Goal: Task Accomplishment & Management: Manage account settings

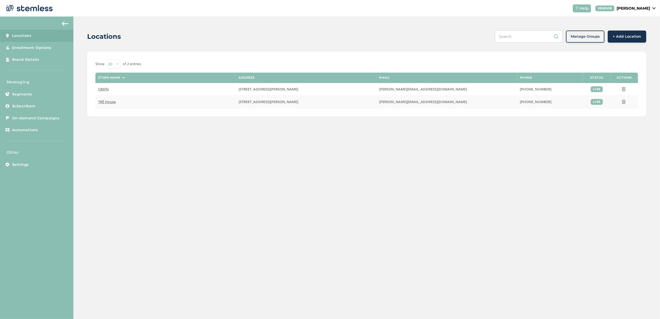
click at [105, 102] on span "TRĒ House" at bounding box center [107, 101] width 18 height 5
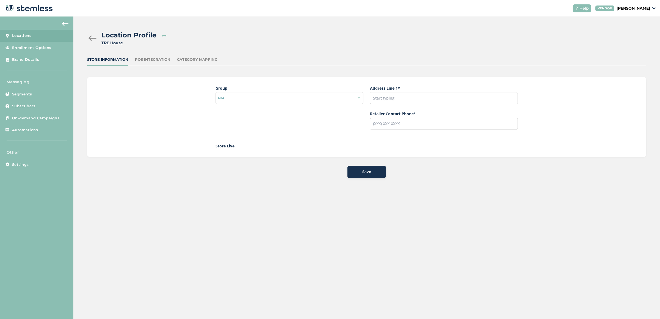
type input "[STREET_ADDRESS][PERSON_NAME]"
type input "[PHONE_NUMBER]"
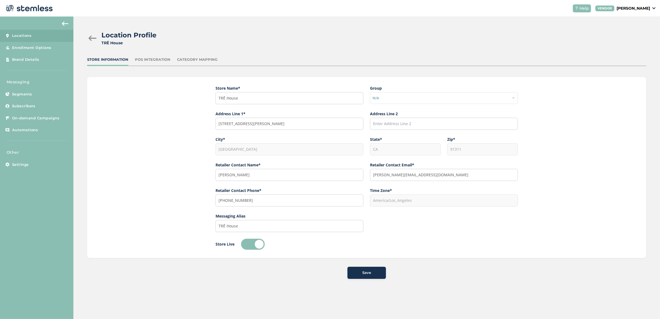
click at [89, 36] on div at bounding box center [92, 38] width 11 height 6
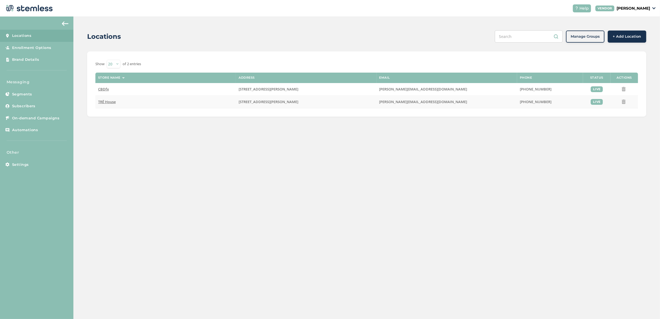
click at [113, 102] on span "TRĒ House" at bounding box center [107, 101] width 18 height 5
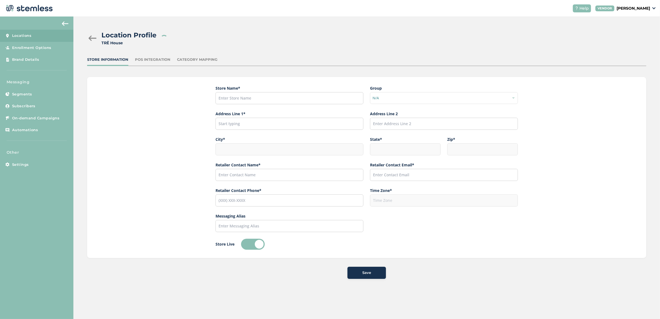
type input "TRĒ House"
type input "[STREET_ADDRESS][PERSON_NAME]"
type input "[GEOGRAPHIC_DATA]"
type input "CA"
type input "91311"
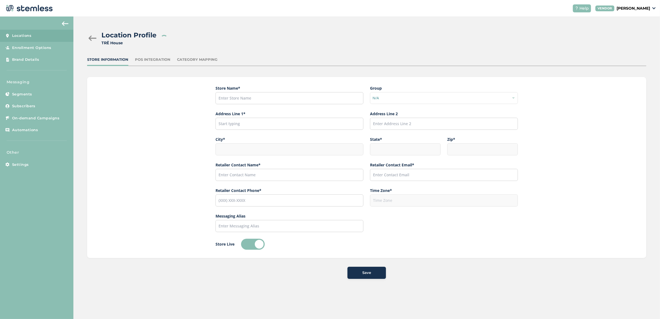
type input "[PERSON_NAME]"
type input "[PERSON_NAME][EMAIL_ADDRESS][DOMAIN_NAME]"
type input "[PHONE_NUMBER]"
type input "America/Los_Angeles"
type input "TRĒ House"
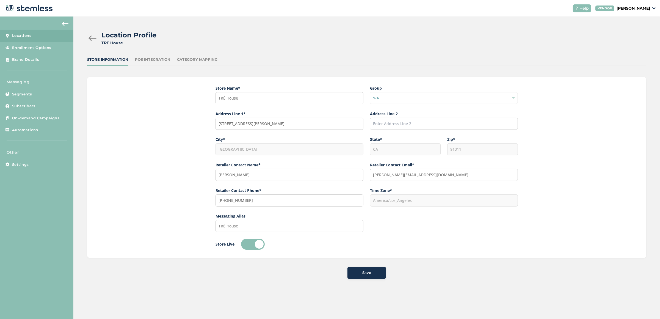
click at [147, 59] on div "POS Integration" at bounding box center [152, 60] width 35 height 6
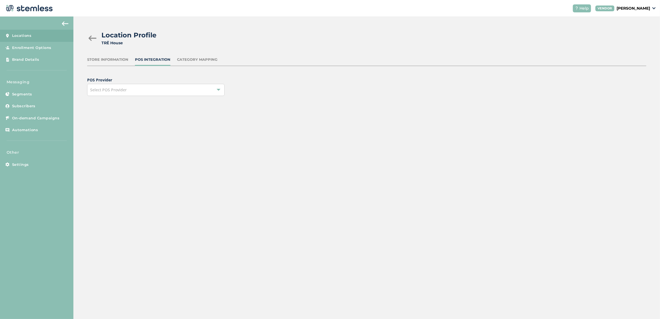
click at [102, 61] on div "Store Information" at bounding box center [107, 60] width 41 height 6
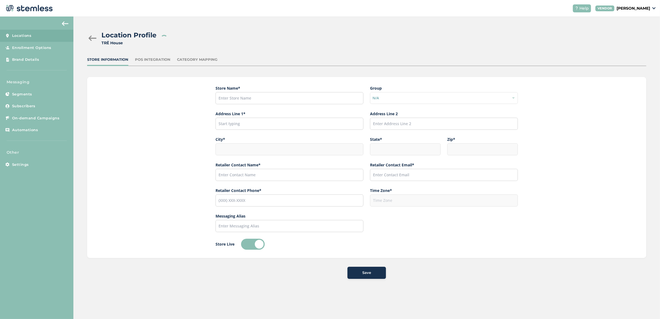
type input "TRĒ House"
type input "[STREET_ADDRESS][PERSON_NAME]"
type input "[GEOGRAPHIC_DATA]"
type input "CA"
type input "91311"
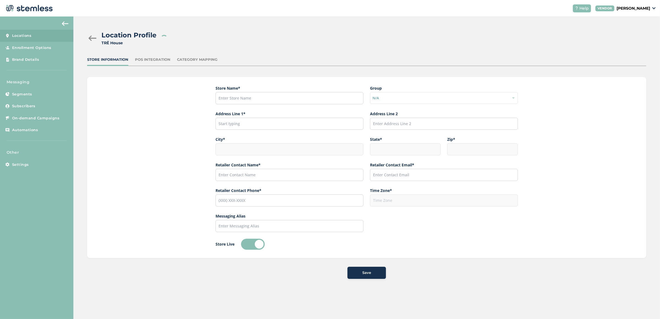
type input "[PERSON_NAME]"
type input "[PERSON_NAME][EMAIL_ADDRESS][DOMAIN_NAME]"
type input "[PHONE_NUMBER]"
type input "America/Los_Angeles"
type input "TRĒ House"
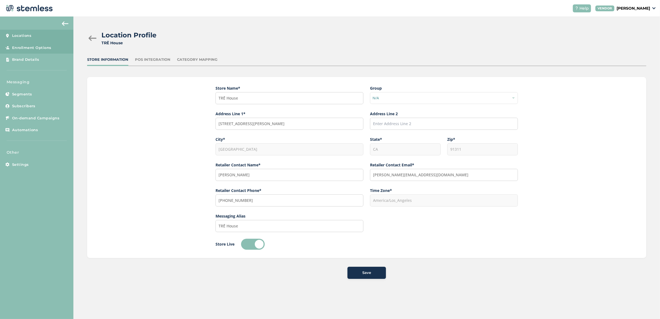
click at [43, 48] on span "Enrollment Options" at bounding box center [31, 48] width 39 height 6
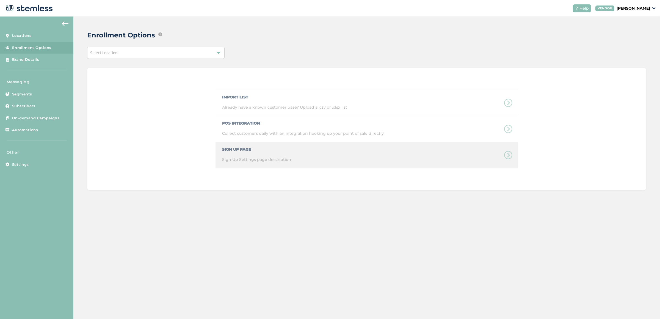
click at [264, 153] on div "Sign Up Page Sign Up Settings page description" at bounding box center [367, 155] width 303 height 26
click at [506, 157] on div "Sign Up Page Sign Up Settings page description" at bounding box center [367, 155] width 303 height 26
click at [511, 155] on div "Sign Up Page Sign Up Settings page description" at bounding box center [367, 155] width 303 height 26
click at [244, 149] on div "Sign Up Page Sign Up Settings page description" at bounding box center [367, 155] width 303 height 26
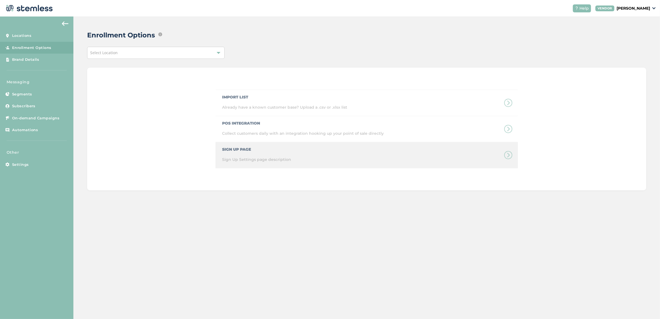
click at [229, 151] on div "Sign Up Page Sign Up Settings page description" at bounding box center [367, 155] width 303 height 26
click at [231, 154] on div "Sign Up Page Sign Up Settings page description" at bounding box center [367, 155] width 303 height 26
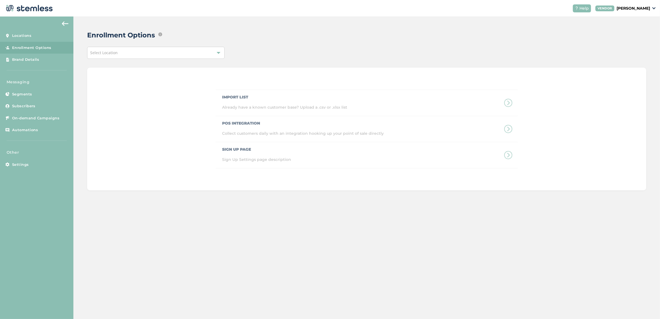
click at [159, 56] on div "Select Location" at bounding box center [156, 53] width 138 height 12
click at [143, 86] on li "TRĒ House" at bounding box center [155, 88] width 137 height 11
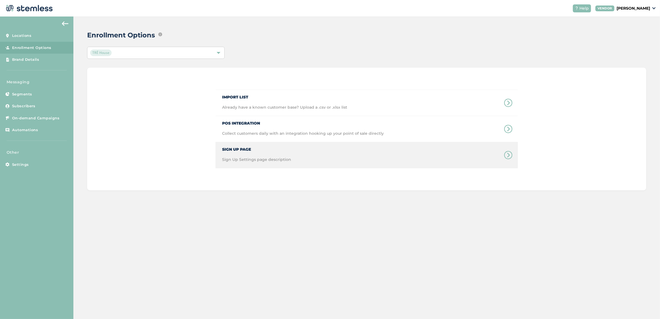
click at [240, 151] on span "Sign Up Page" at bounding box center [256, 147] width 69 height 10
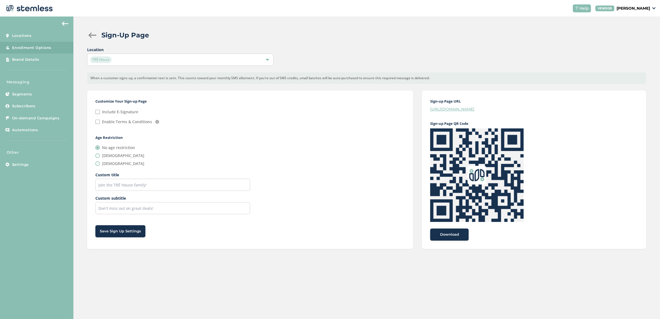
click at [471, 109] on link "[URL][DOMAIN_NAME]" at bounding box center [452, 109] width 44 height 5
click at [441, 51] on div "Location [GEOGRAPHIC_DATA]" at bounding box center [367, 56] width 560 height 19
click at [416, 25] on div "Sign-Up Page Location [GEOGRAPHIC_DATA] When a customer signs up, a confirmatio…" at bounding box center [366, 140] width 587 height 246
